Goal: Task Accomplishment & Management: Use online tool/utility

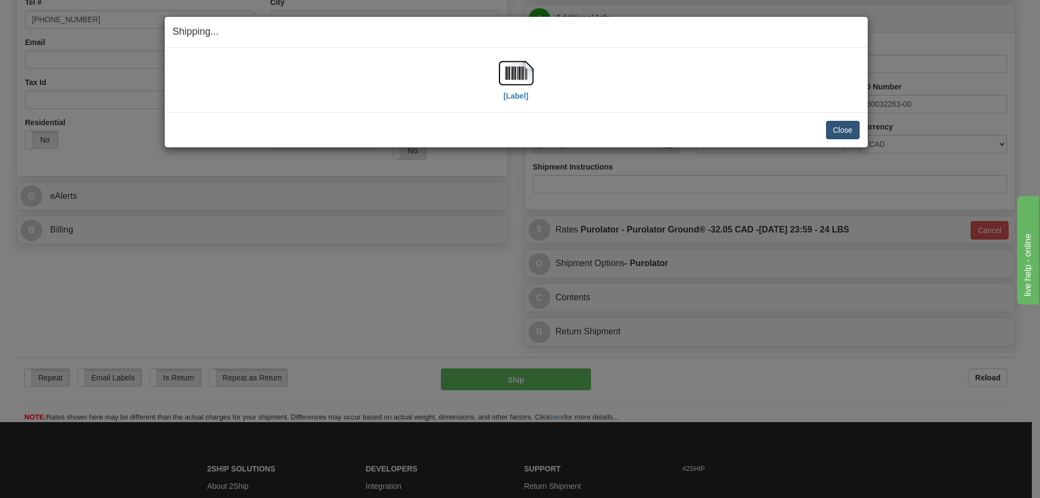
scroll to position [271, 0]
click at [836, 126] on button "Close" at bounding box center [843, 130] width 34 height 18
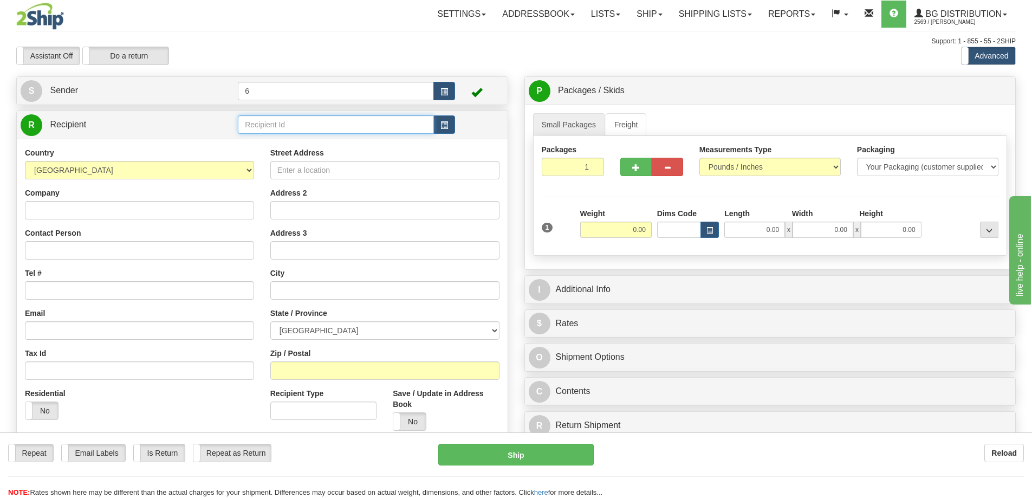
click at [301, 123] on input "text" at bounding box center [336, 124] width 196 height 18
type input "45017"
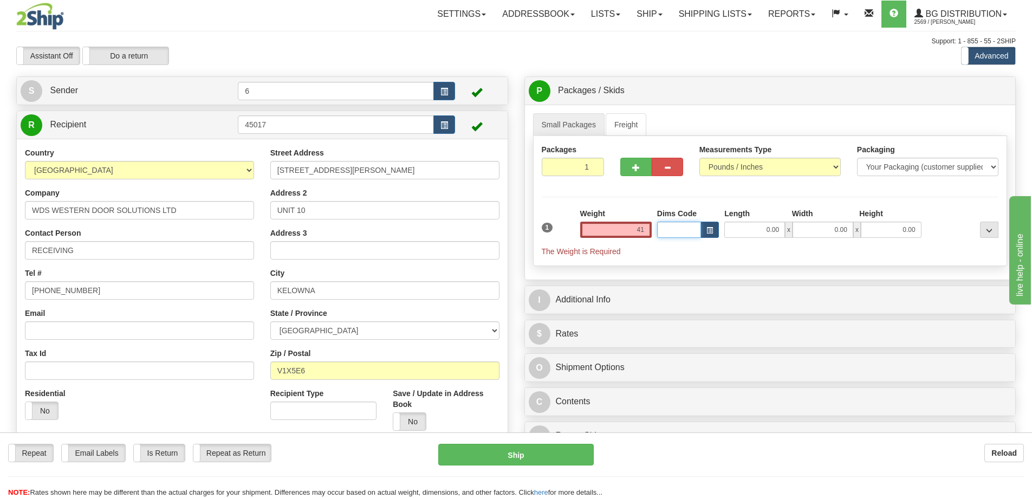
type input "41.00"
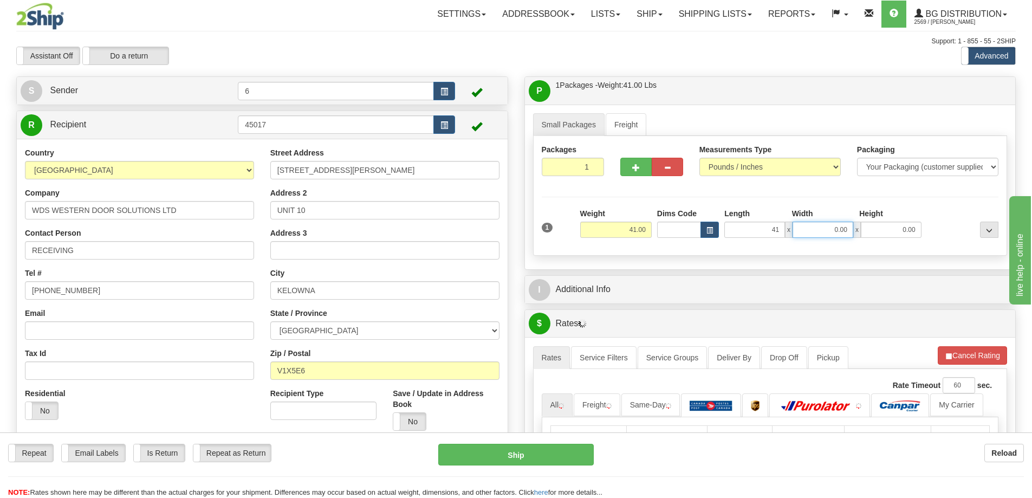
type input "41.00"
type input "9.00"
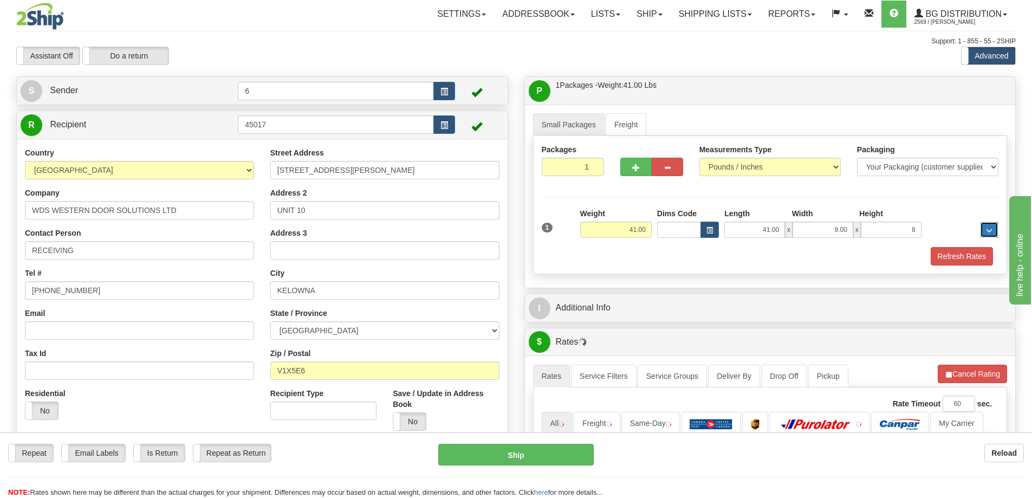
type input "8.00"
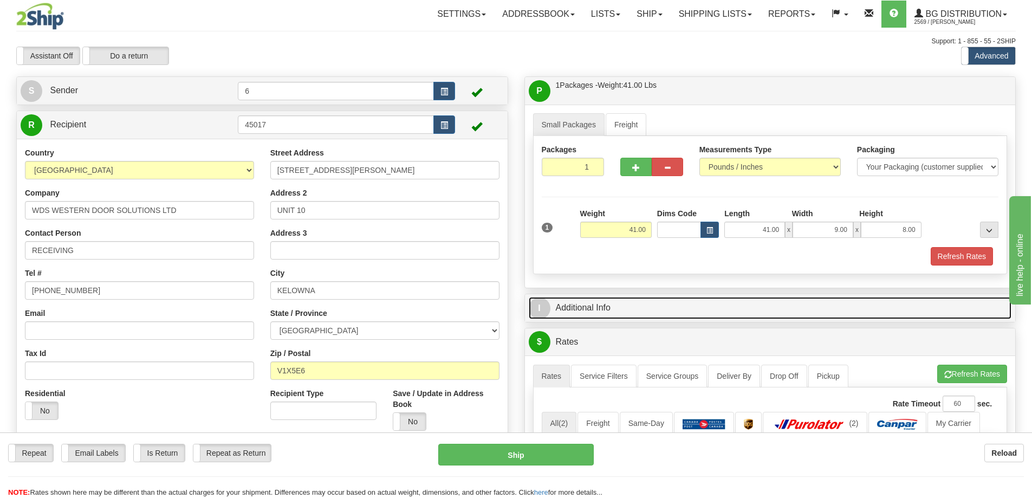
click at [666, 300] on link "I Additional Info" at bounding box center [770, 308] width 483 height 22
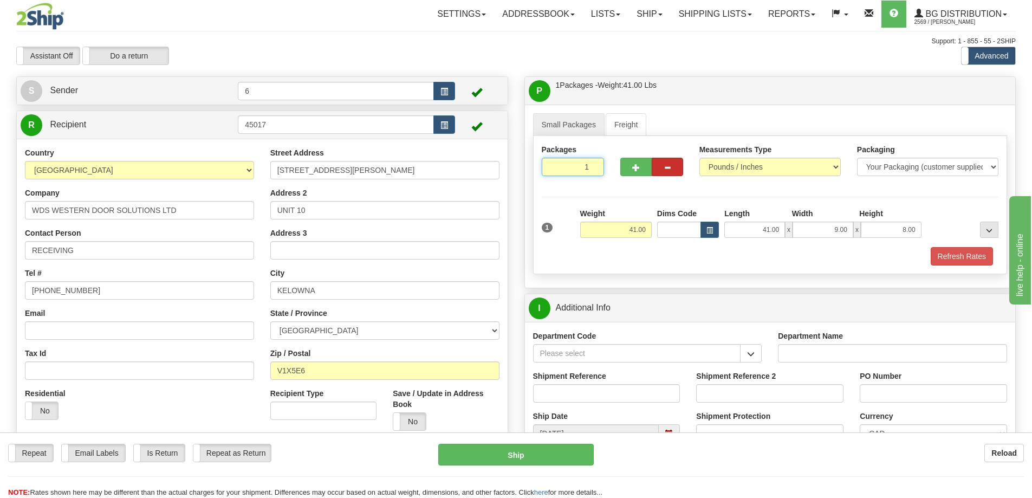
drag, startPoint x: 569, startPoint y: 164, endPoint x: 663, endPoint y: 172, distance: 94.6
click at [677, 171] on div "Packages 1 1" at bounding box center [770, 165] width 473 height 42
type input "6"
radio input "true"
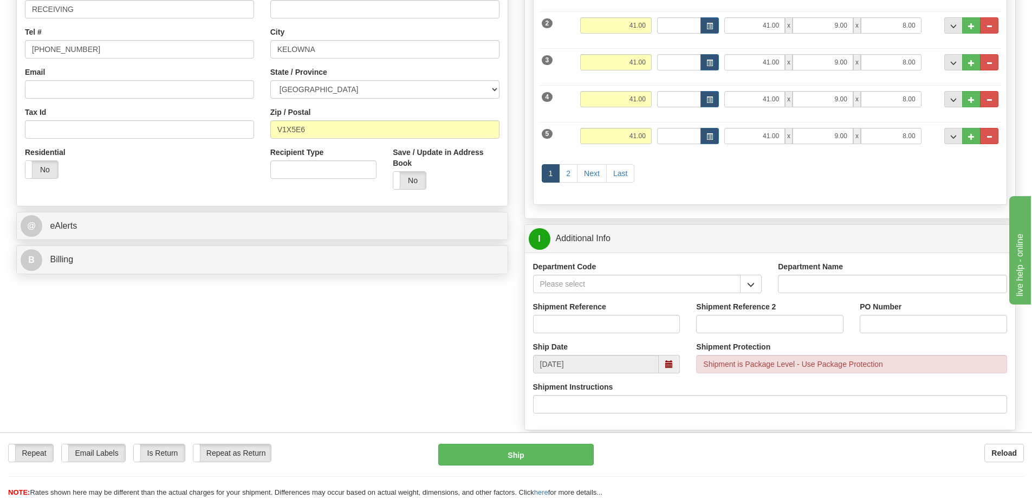
scroll to position [325, 0]
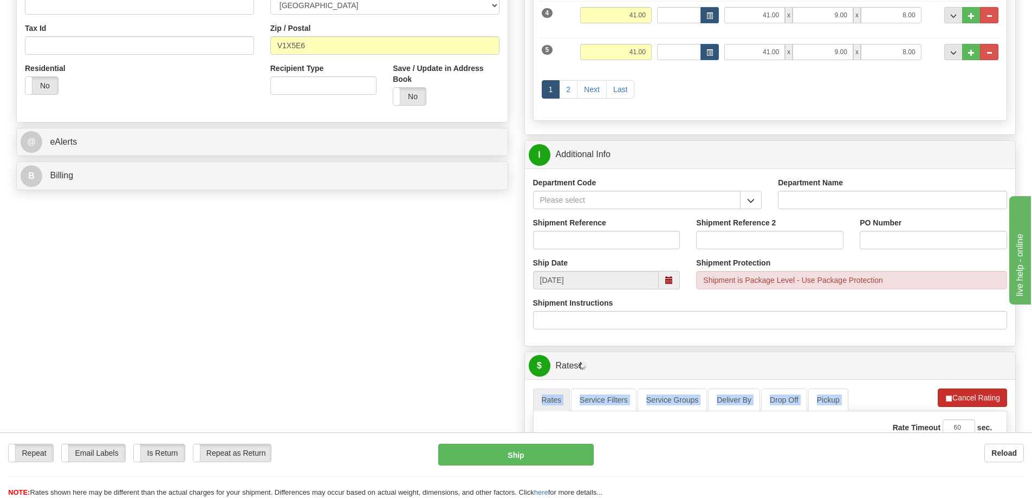
click at [965, 398] on button "Cancel Rating" at bounding box center [972, 397] width 69 height 18
click at [965, 398] on button "Refresh Rates" at bounding box center [972, 397] width 70 height 18
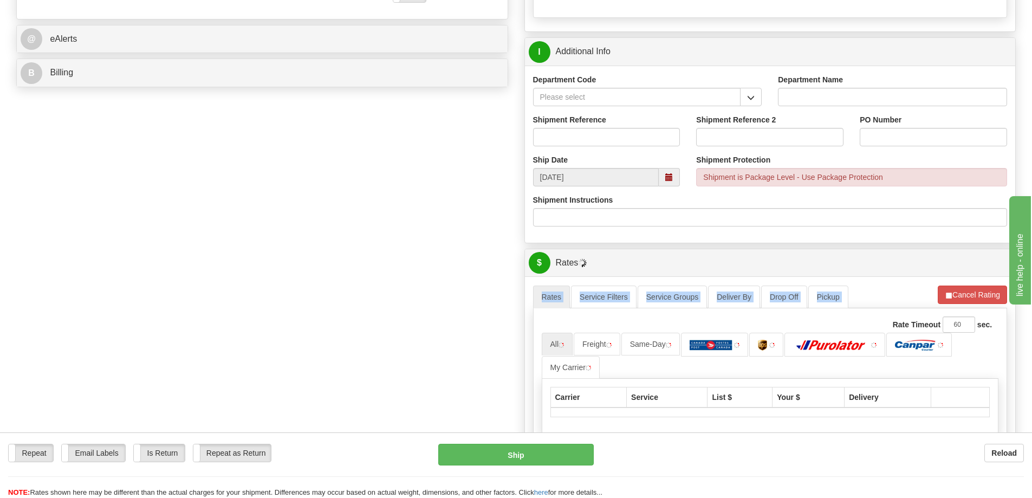
scroll to position [488, 0]
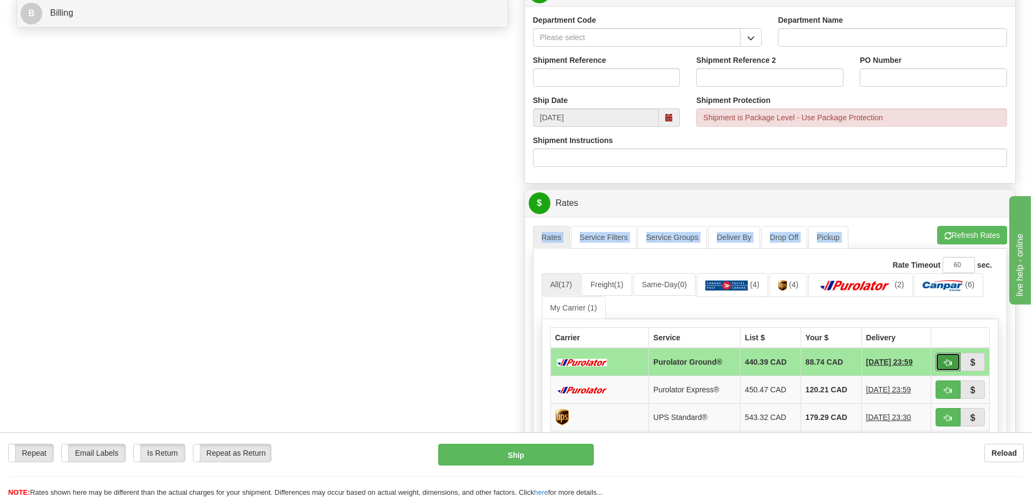
click at [957, 360] on button "button" at bounding box center [948, 362] width 25 height 18
type input "260"
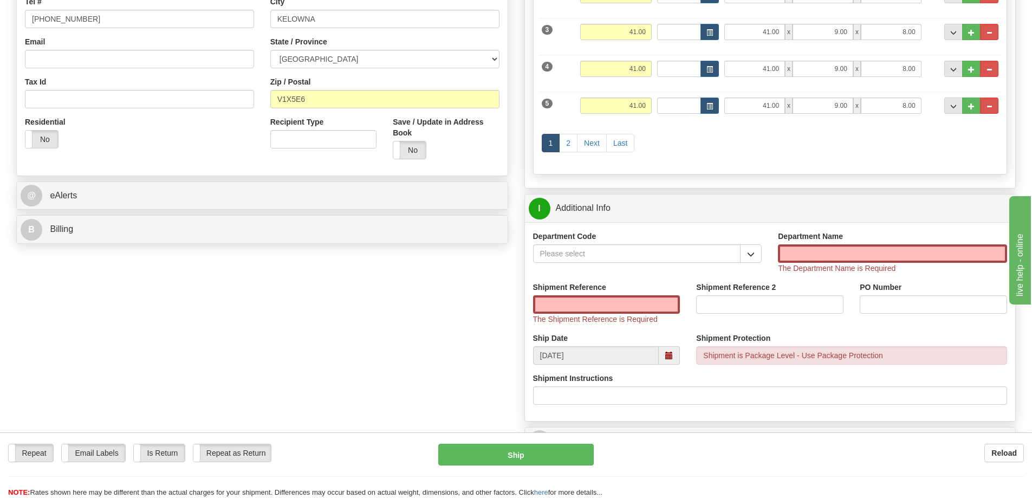
scroll to position [271, 0]
drag, startPoint x: 762, startPoint y: 262, endPoint x: 700, endPoint y: 263, distance: 61.2
click at [761, 261] on button "button" at bounding box center [751, 254] width 22 height 18
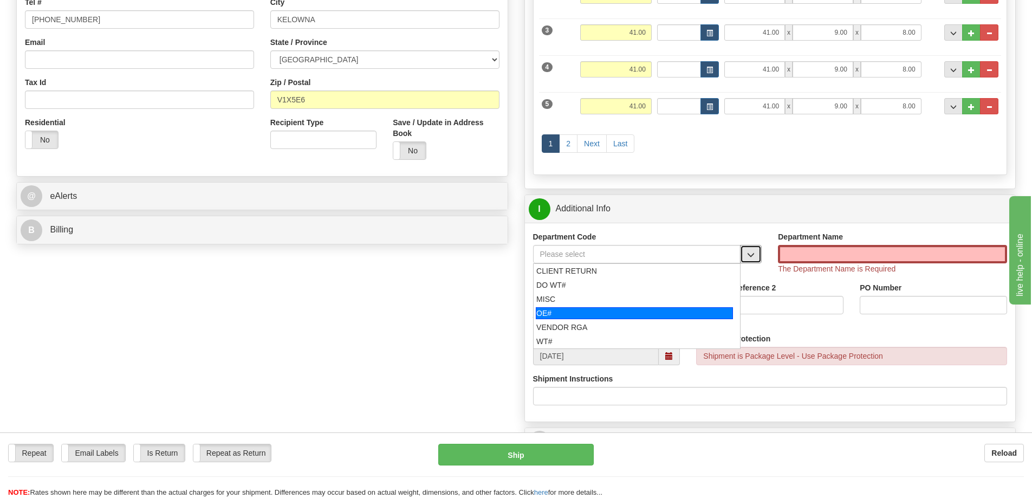
drag, startPoint x: 547, startPoint y: 309, endPoint x: 561, endPoint y: 291, distance: 23.5
click at [550, 309] on div "OE#" at bounding box center [634, 313] width 197 height 12
type input "OE#"
type input "ORDERS"
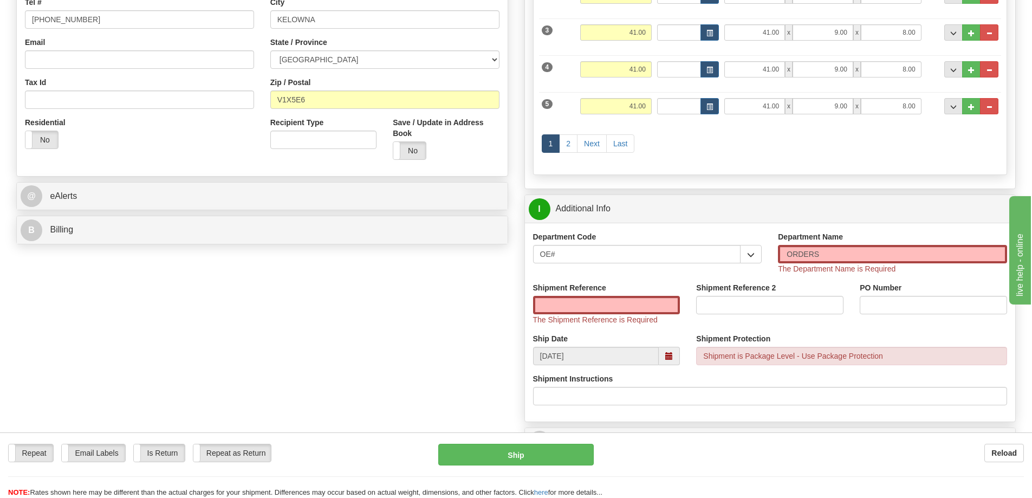
click at [571, 280] on div "Department Code OE# CLIENT RETURN DO WT# MISC OE# VENDOR RGA WT# Department Nam…" at bounding box center [770, 256] width 491 height 51
click at [612, 310] on input "Shipment Reference" at bounding box center [606, 305] width 147 height 18
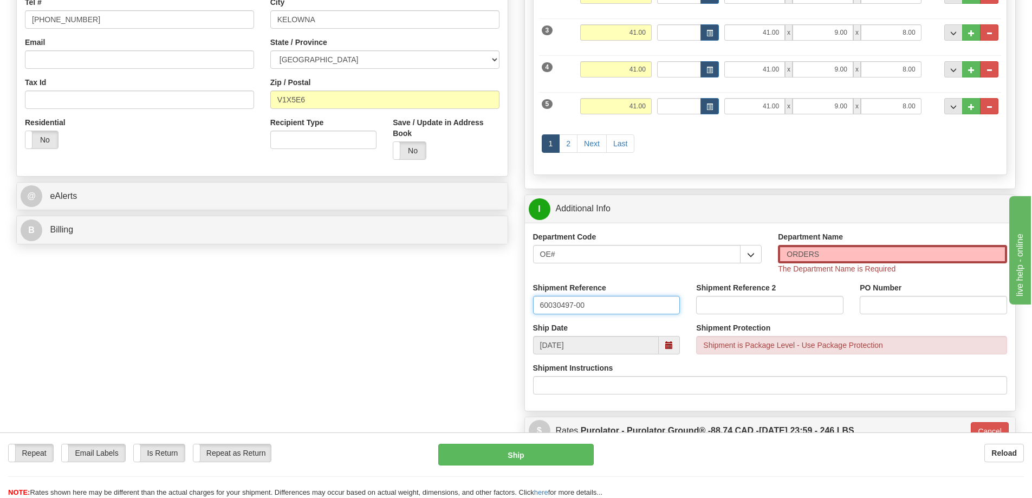
type input "60030497-00"
type input "2611"
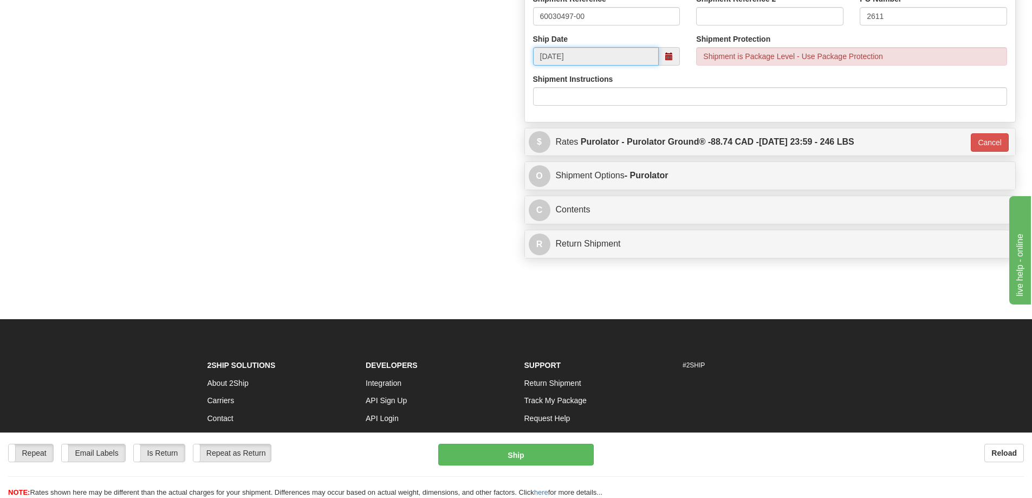
scroll to position [639, 0]
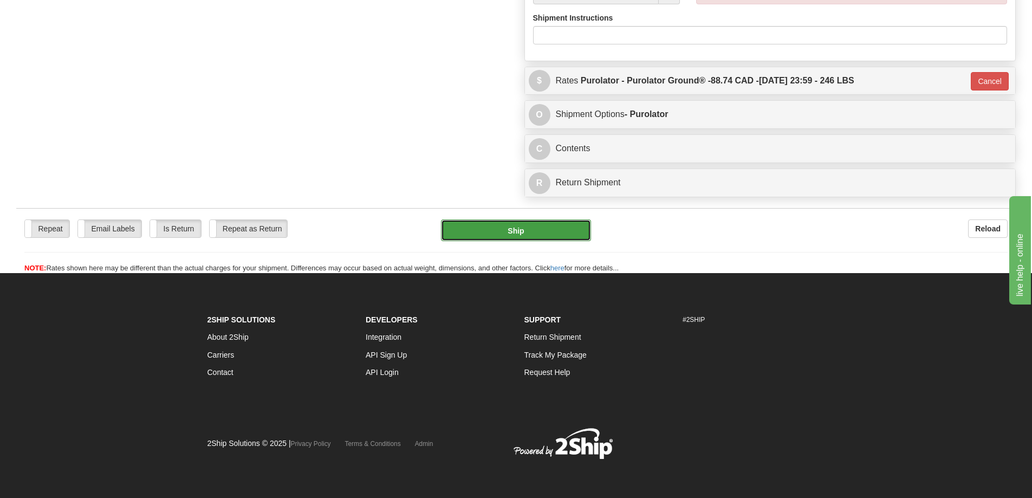
click at [529, 219] on button "Ship" at bounding box center [516, 230] width 150 height 22
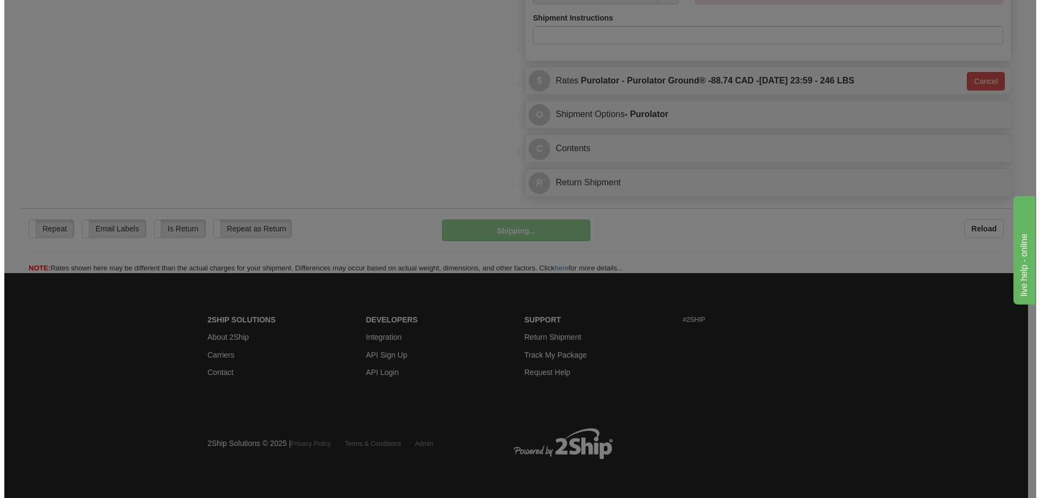
scroll to position [628, 0]
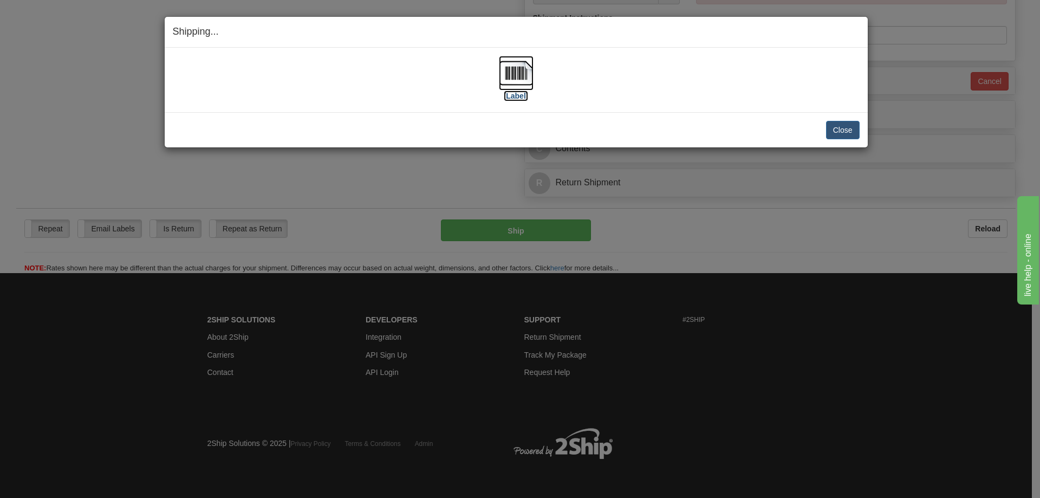
click at [506, 95] on label "[Label]" at bounding box center [516, 95] width 25 height 11
